Goal: Information Seeking & Learning: Learn about a topic

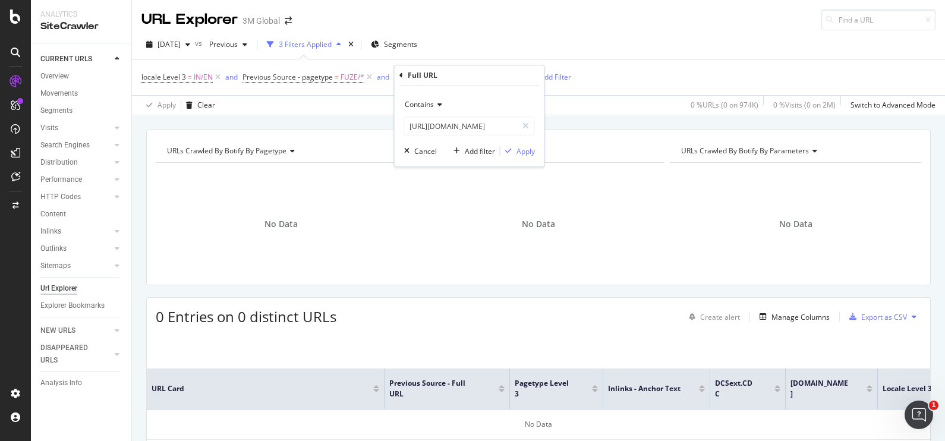
click at [588, 42] on div "[DATE] vs Previous 3 Filters Applied Segments" at bounding box center [538, 47] width 813 height 24
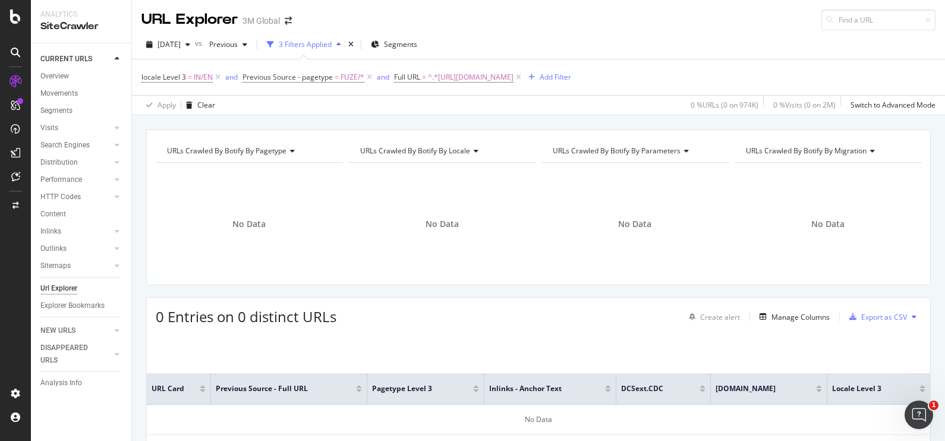
click at [473, 122] on div "URLs Crawled By Botify By pagetype Chart (by Value) Table Expand Export as CSV …" at bounding box center [538, 129] width 813 height 29
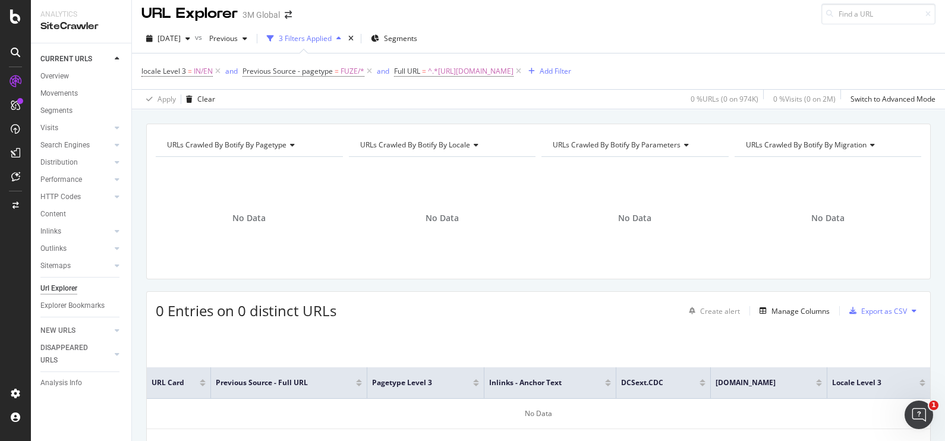
scroll to position [7, 0]
click at [756, 57] on div "locale Level 3 = IN/EN and Previous Source - pagetype = FUZE/* and Full URL = ^…" at bounding box center [538, 71] width 794 height 36
